Goal: Task Accomplishment & Management: Use online tool/utility

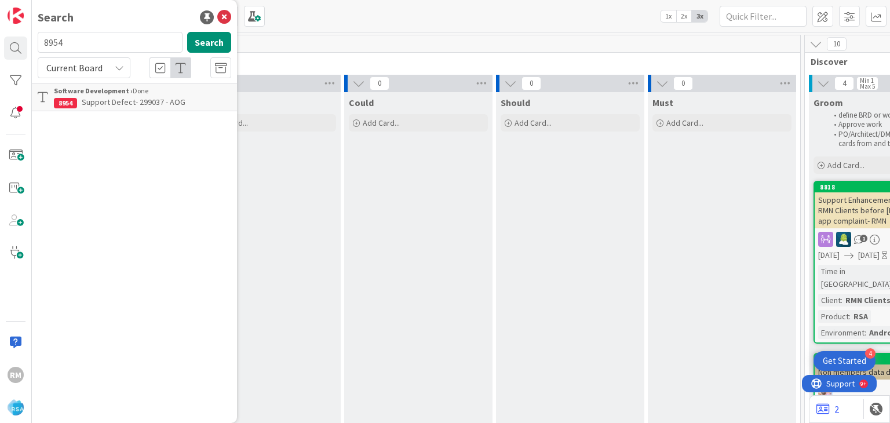
scroll to position [0, 1248]
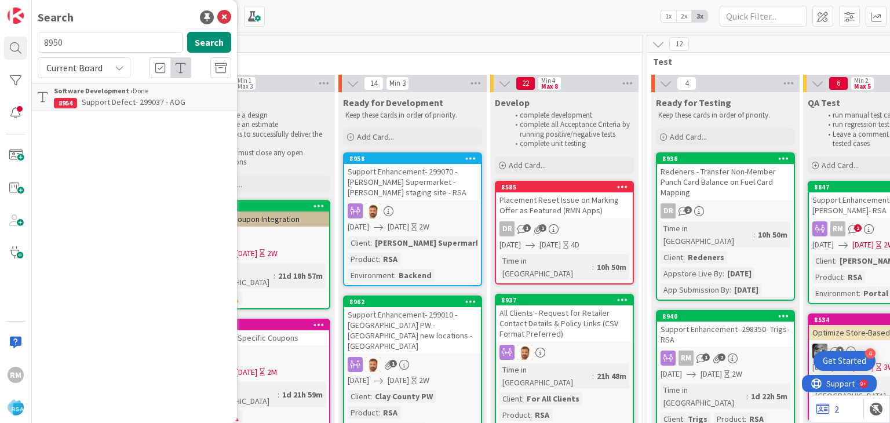
type input "8950"
click at [98, 100] on span "Support Enhancement- 298985 - Down Home PW- Down Home Pig - points app - RSA" at bounding box center [133, 108] width 158 height 23
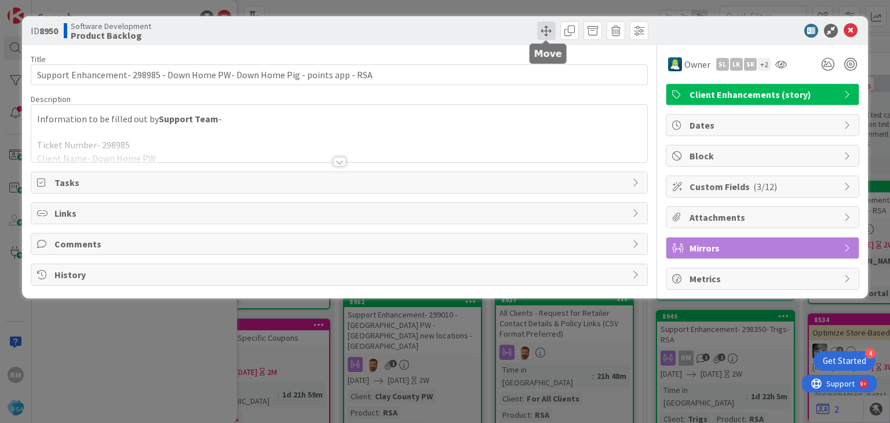
click at [548, 30] on span at bounding box center [546, 30] width 19 height 19
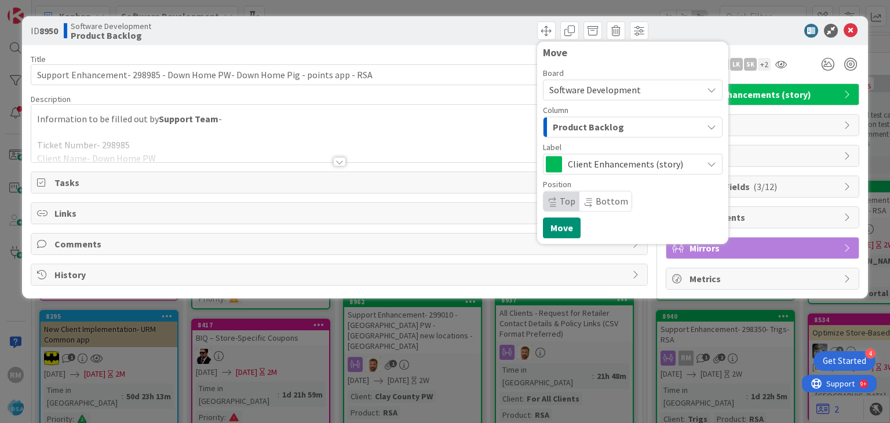
click at [590, 128] on span "Product Backlog" at bounding box center [588, 126] width 71 height 15
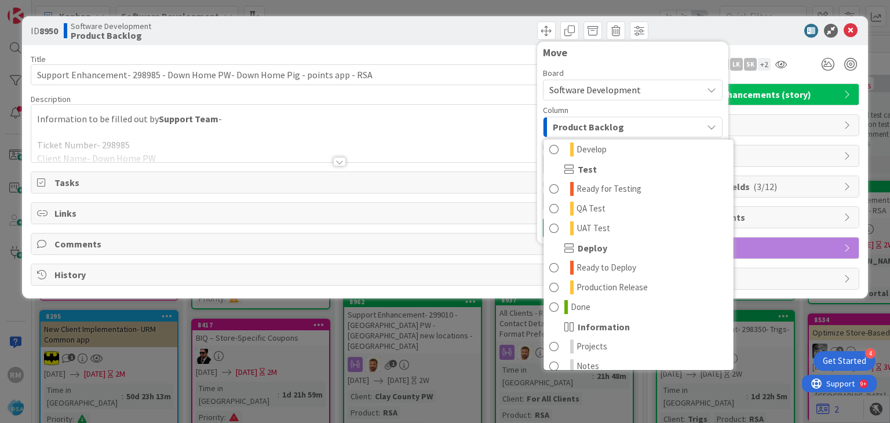
scroll to position [330, 0]
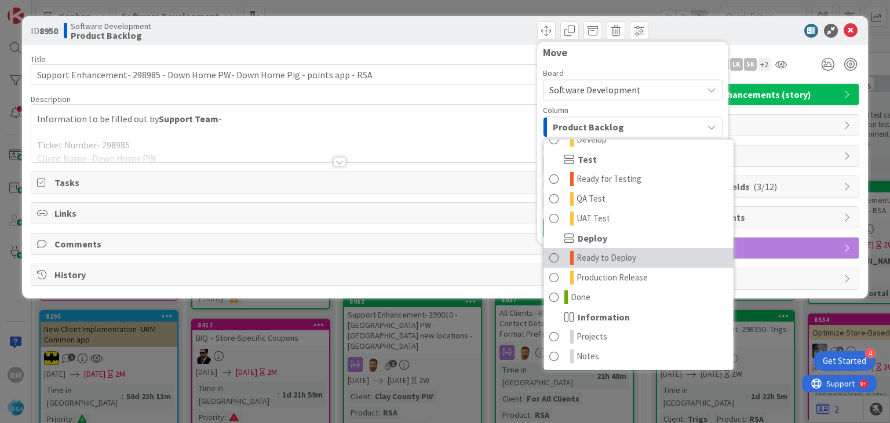
click at [606, 260] on span "Ready to Deploy" at bounding box center [606, 258] width 60 height 14
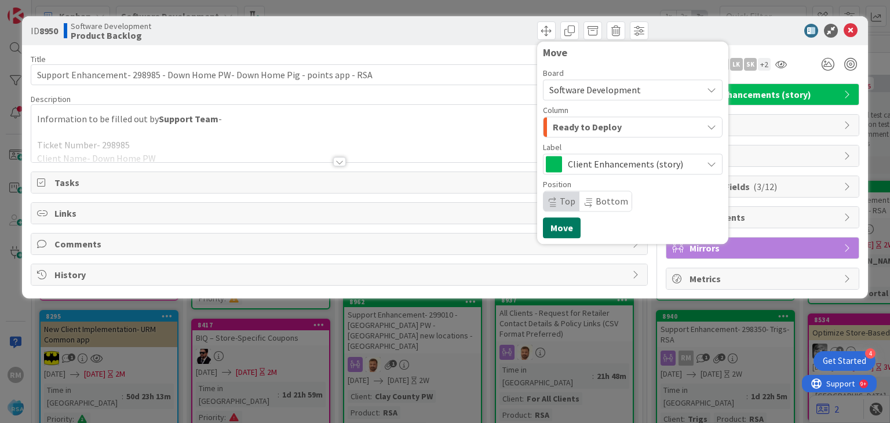
click at [565, 228] on button "Move" at bounding box center [562, 227] width 38 height 21
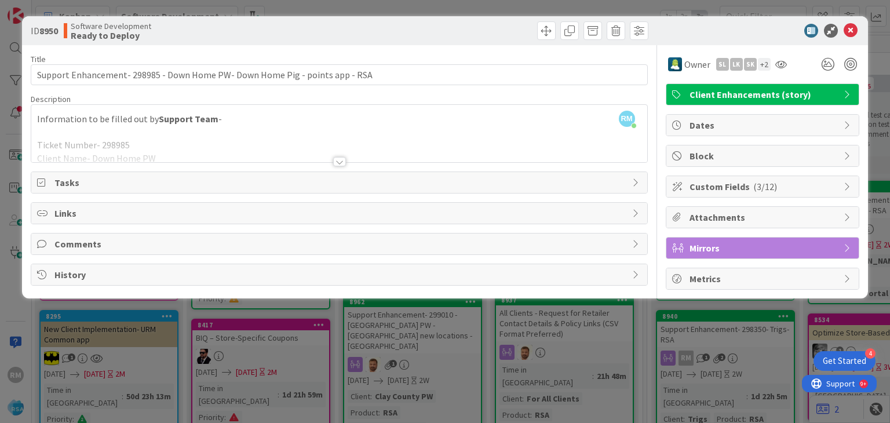
click at [61, 242] on span "Comments" at bounding box center [339, 244] width 571 height 14
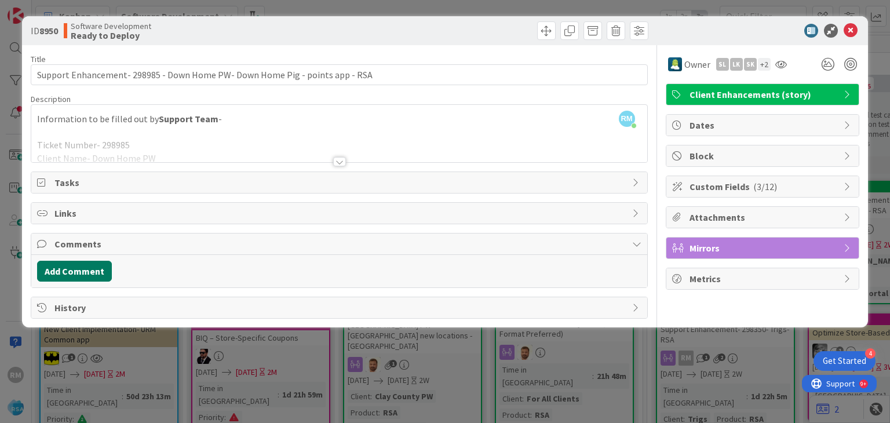
click at [81, 274] on button "Add Comment" at bounding box center [74, 271] width 75 height 21
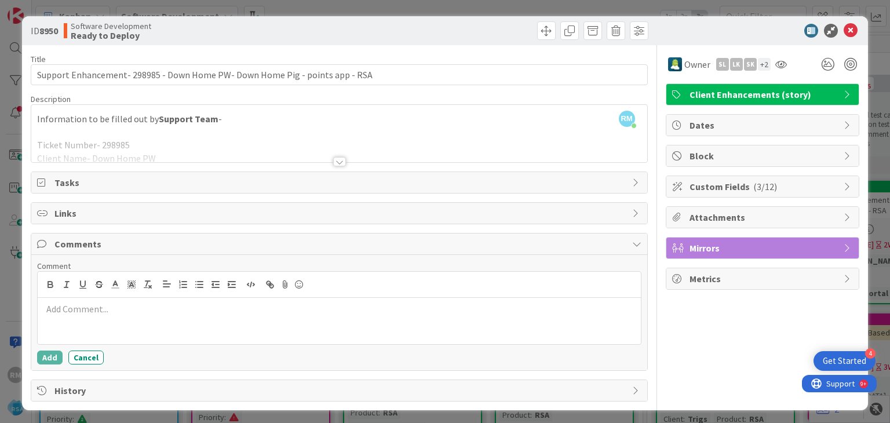
click at [127, 309] on p at bounding box center [338, 308] width 593 height 13
click at [50, 357] on button "Add" at bounding box center [49, 357] width 25 height 14
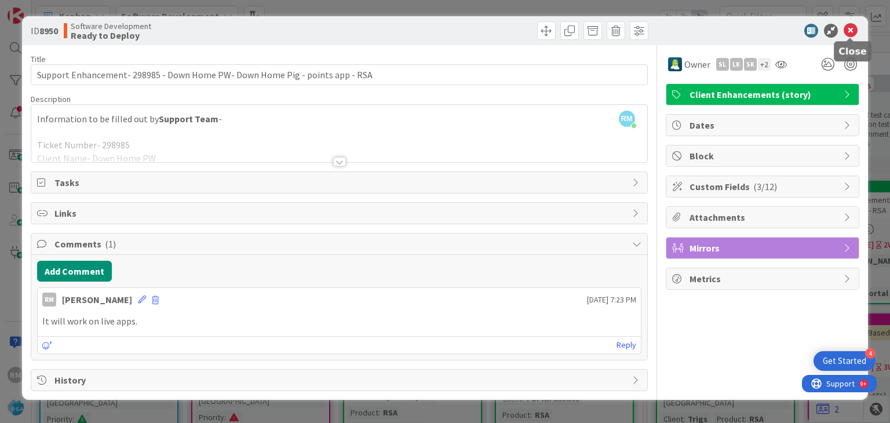
click at [848, 31] on icon at bounding box center [850, 31] width 14 height 14
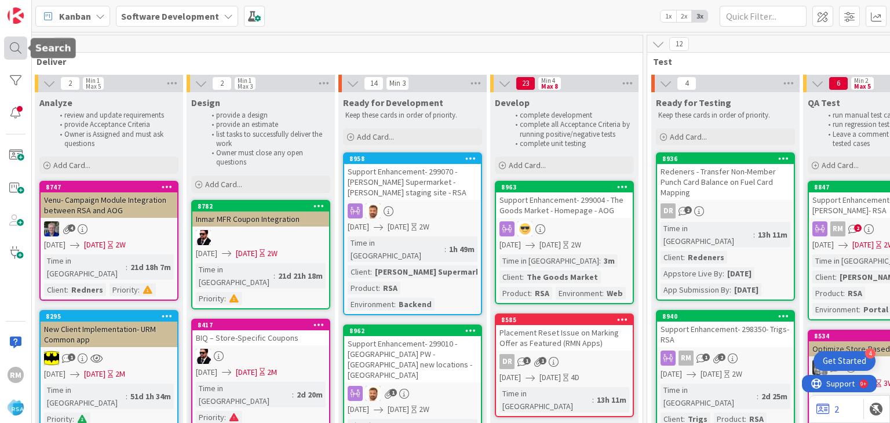
click at [8, 49] on div at bounding box center [15, 47] width 23 height 23
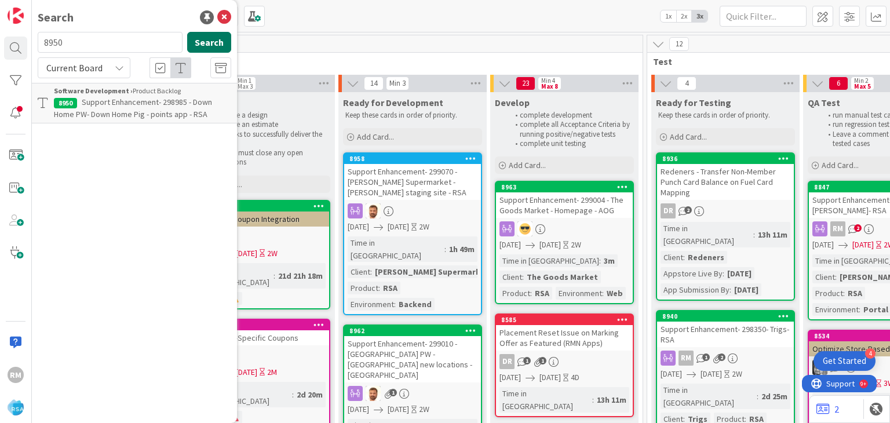
click at [196, 46] on button "Search" at bounding box center [209, 42] width 44 height 21
click at [123, 103] on span "Support Enhancement- 298985 - Down Home PW- Down Home Pig - points app - RSA" at bounding box center [133, 108] width 158 height 23
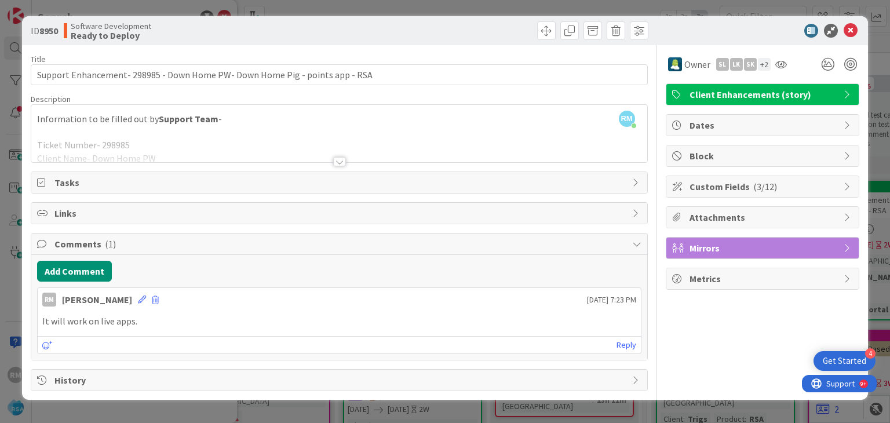
click at [341, 158] on div at bounding box center [339, 161] width 13 height 9
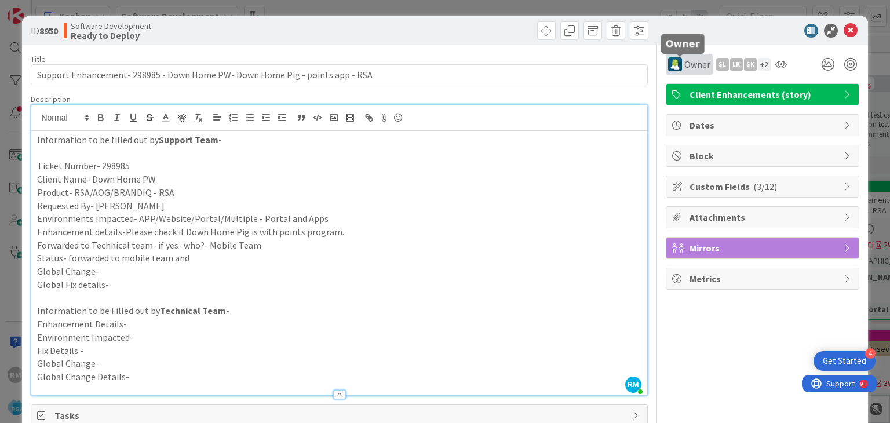
click at [684, 67] on span "Owner" at bounding box center [697, 64] width 26 height 14
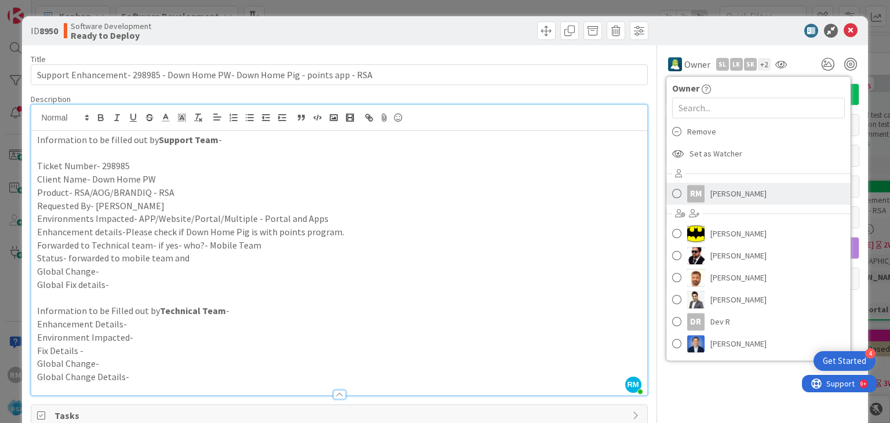
click at [693, 191] on div "RM" at bounding box center [695, 193] width 17 height 17
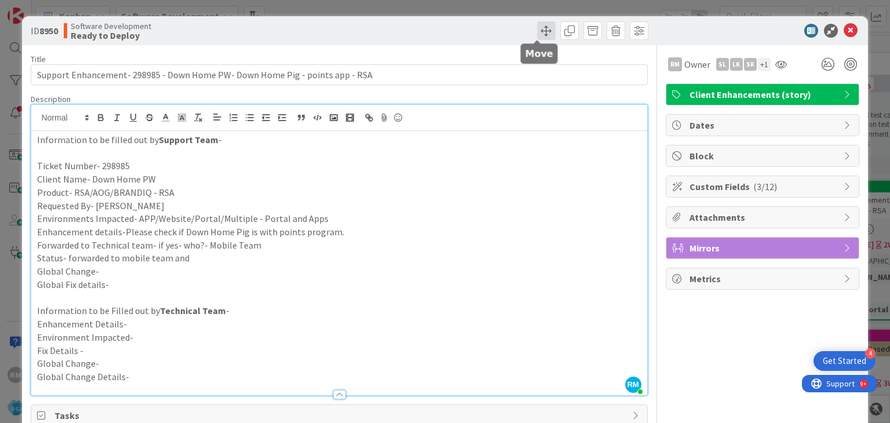
click at [538, 30] on span at bounding box center [546, 30] width 19 height 19
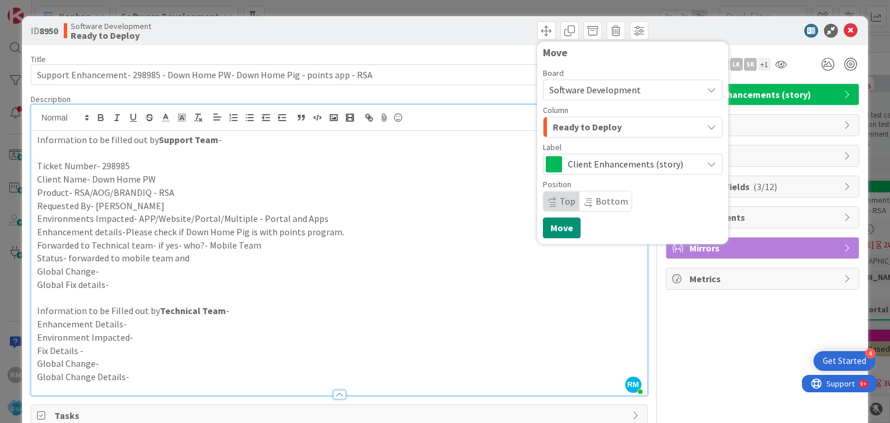
click at [578, 126] on span "Ready to Deploy" at bounding box center [587, 126] width 69 height 15
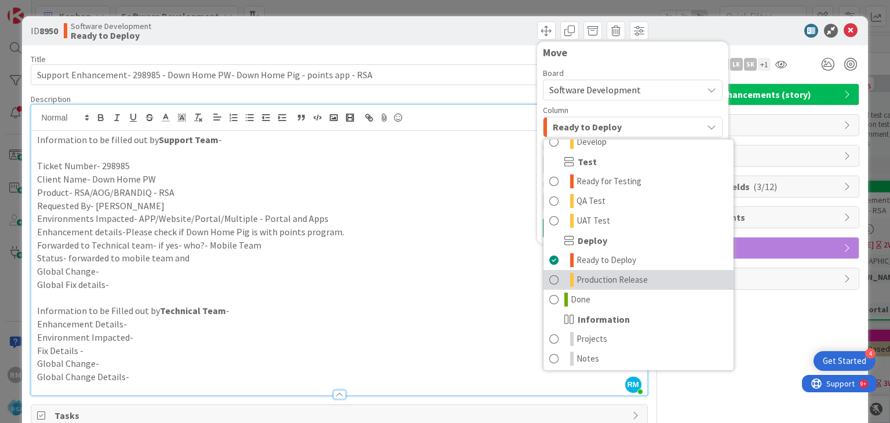
scroll to position [330, 0]
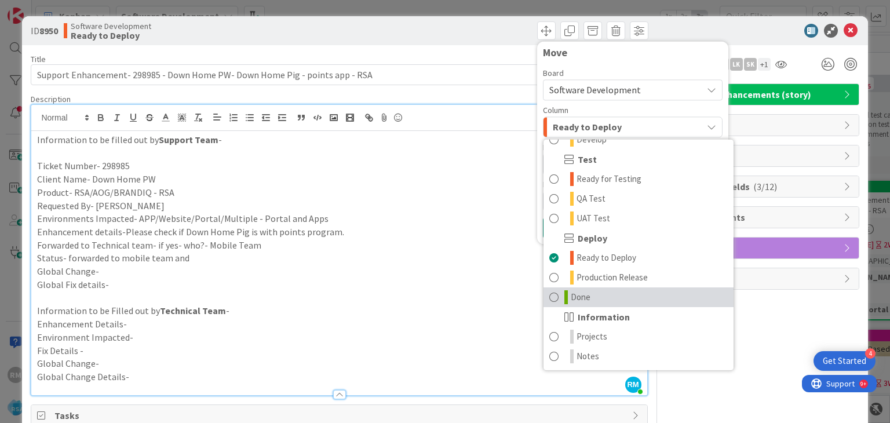
click at [579, 297] on span "Done" at bounding box center [581, 297] width 20 height 14
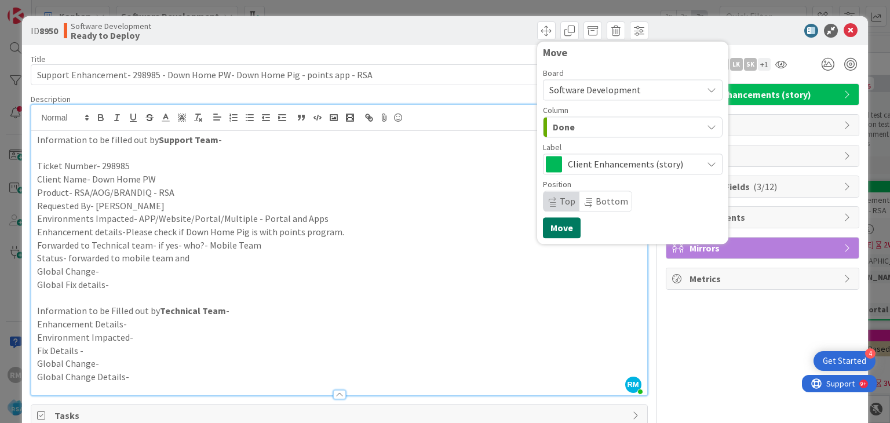
click at [557, 229] on button "Move" at bounding box center [562, 227] width 38 height 21
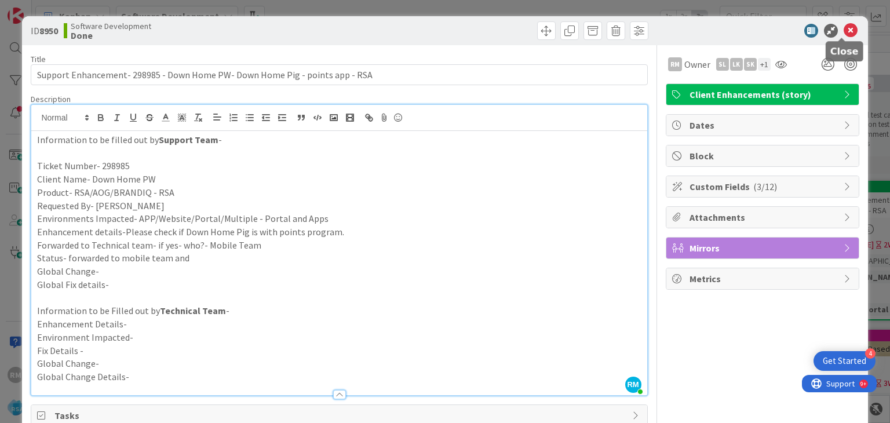
click at [843, 30] on icon at bounding box center [850, 31] width 14 height 14
